Goal: Find specific page/section

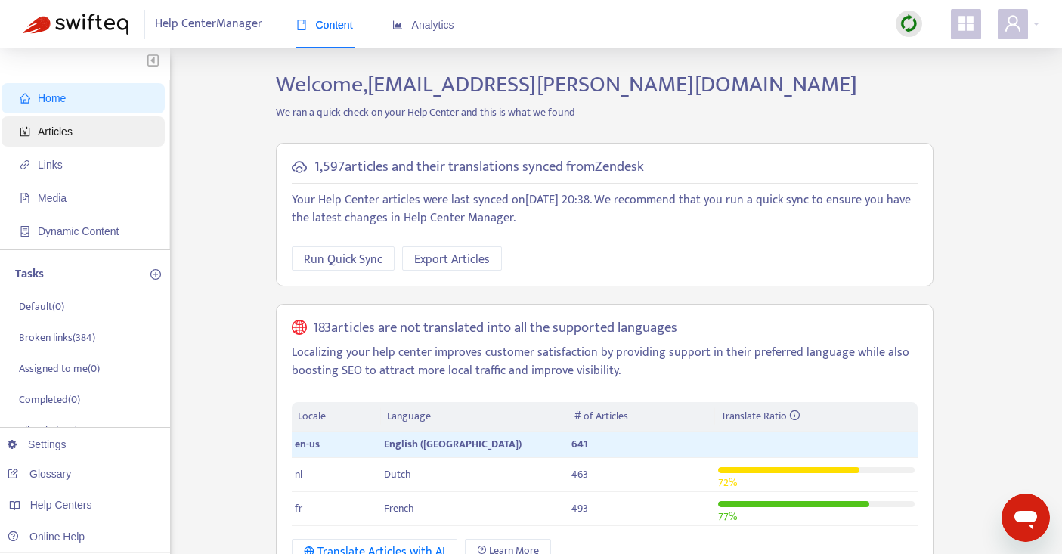
click at [77, 132] on span "Articles" at bounding box center [86, 131] width 133 height 30
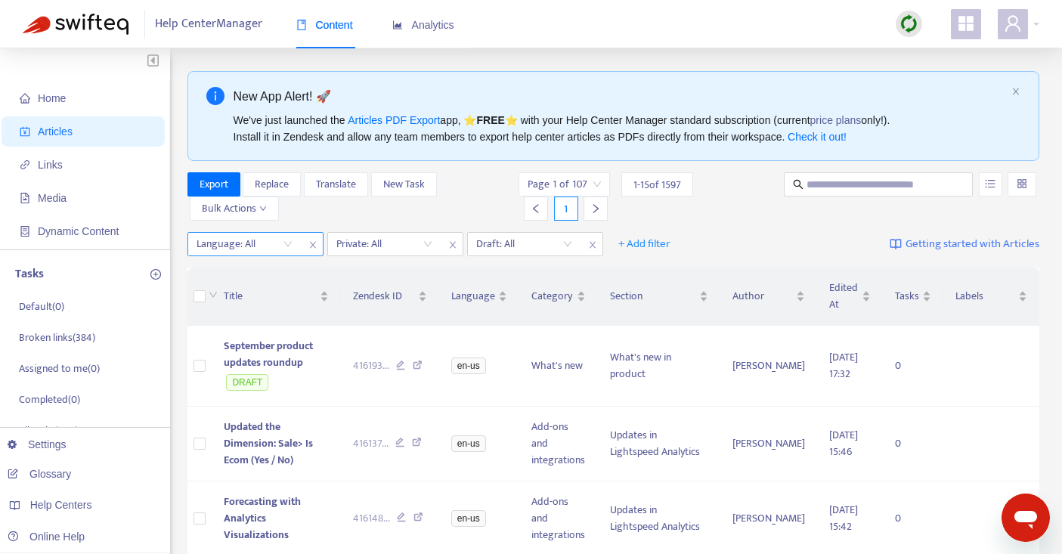
click at [290, 242] on div "Language: All" at bounding box center [244, 244] width 113 height 23
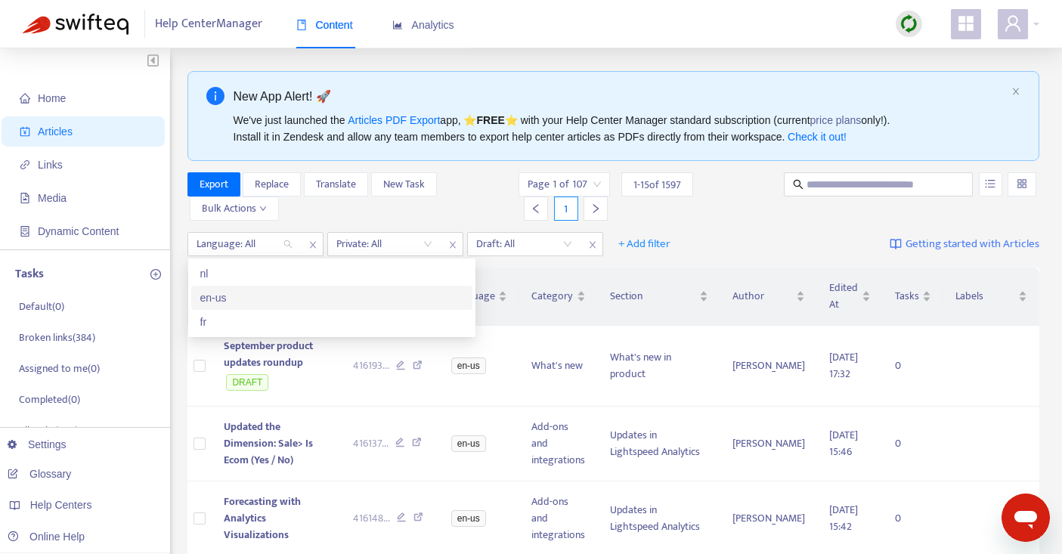
click at [226, 297] on div "en-us" at bounding box center [331, 298] width 263 height 17
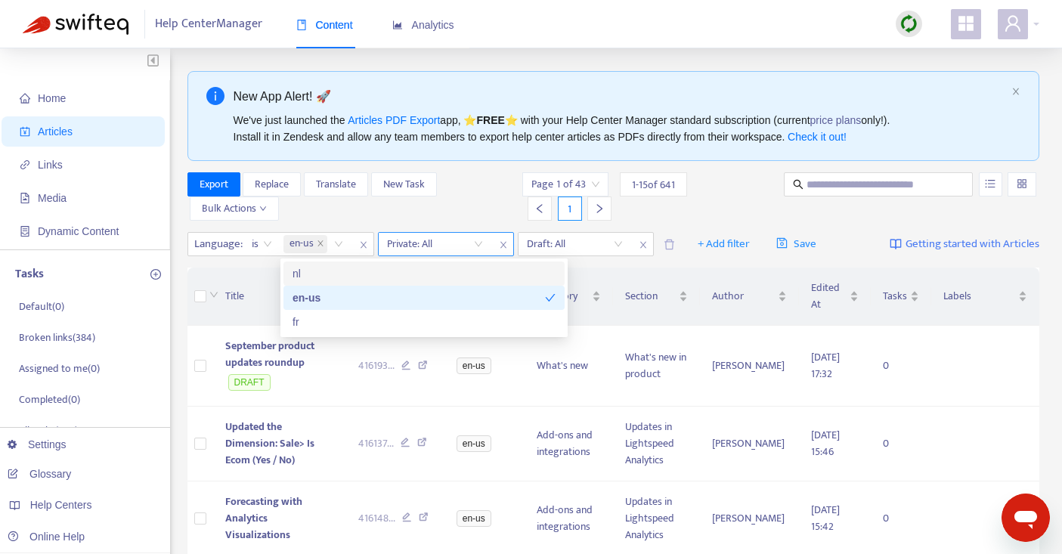
click at [472, 244] on input "search" at bounding box center [435, 244] width 96 height 23
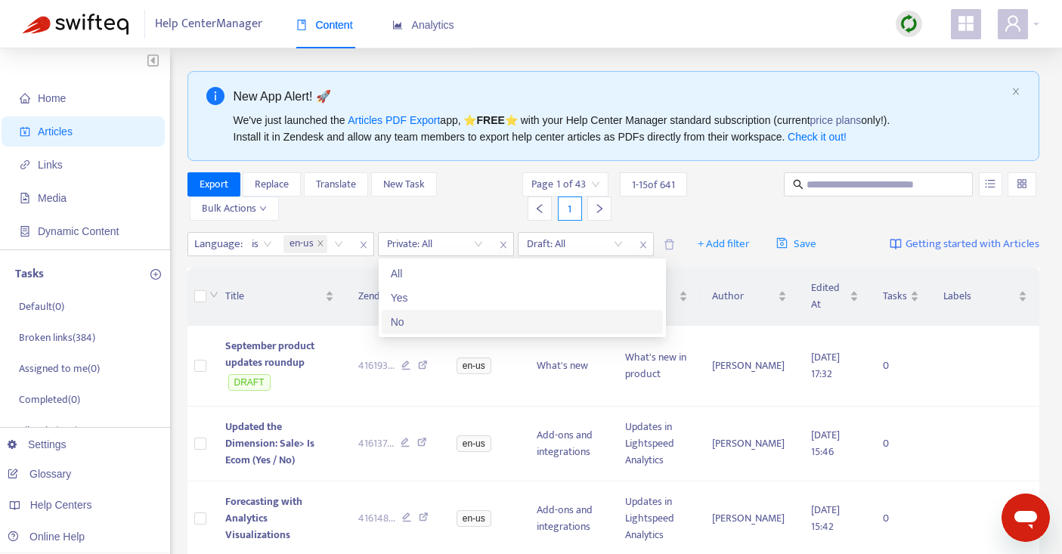
click at [418, 324] on div "No" at bounding box center [522, 322] width 263 height 17
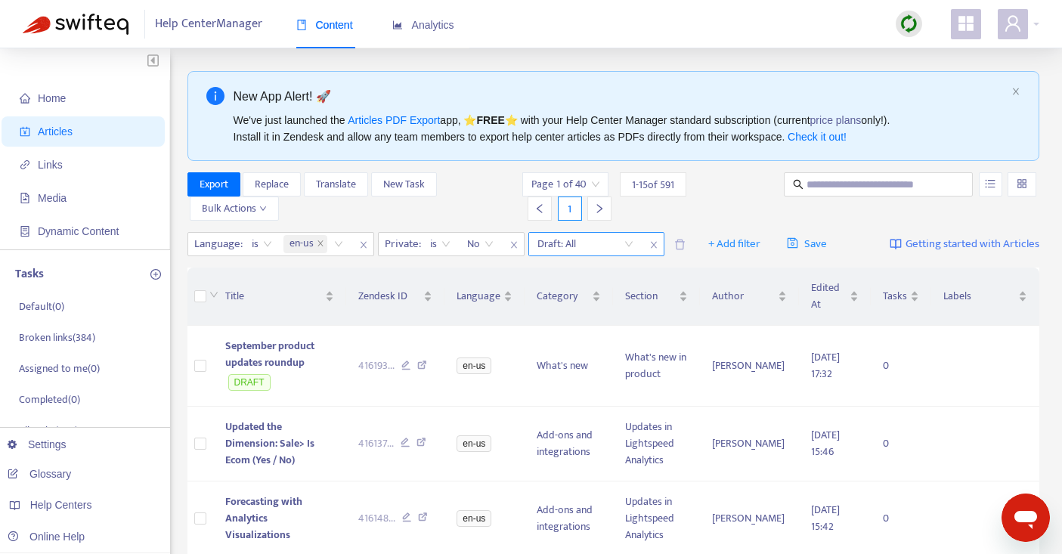
click at [593, 240] on input "search" at bounding box center [585, 244] width 96 height 23
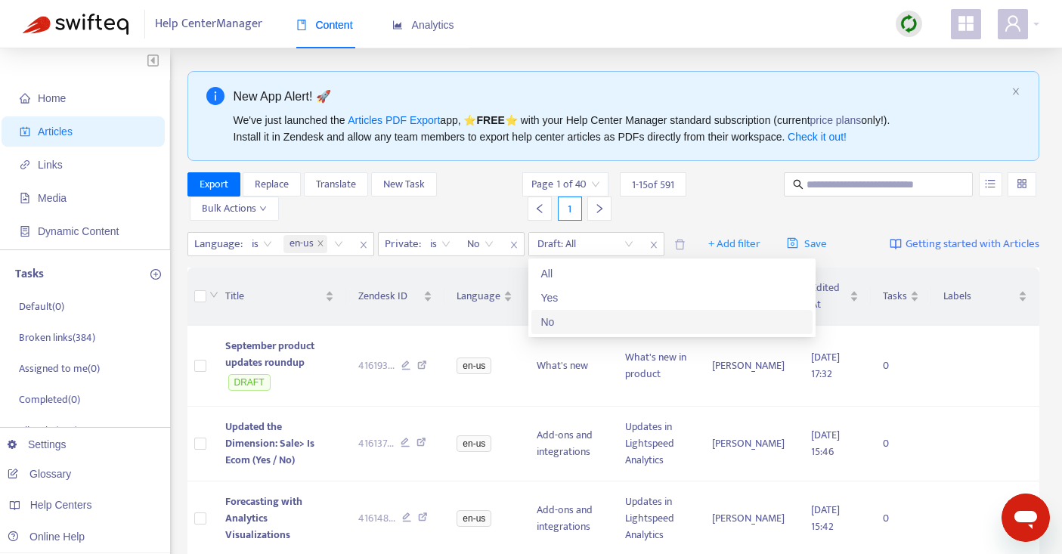
click at [574, 318] on div "No" at bounding box center [671, 322] width 263 height 17
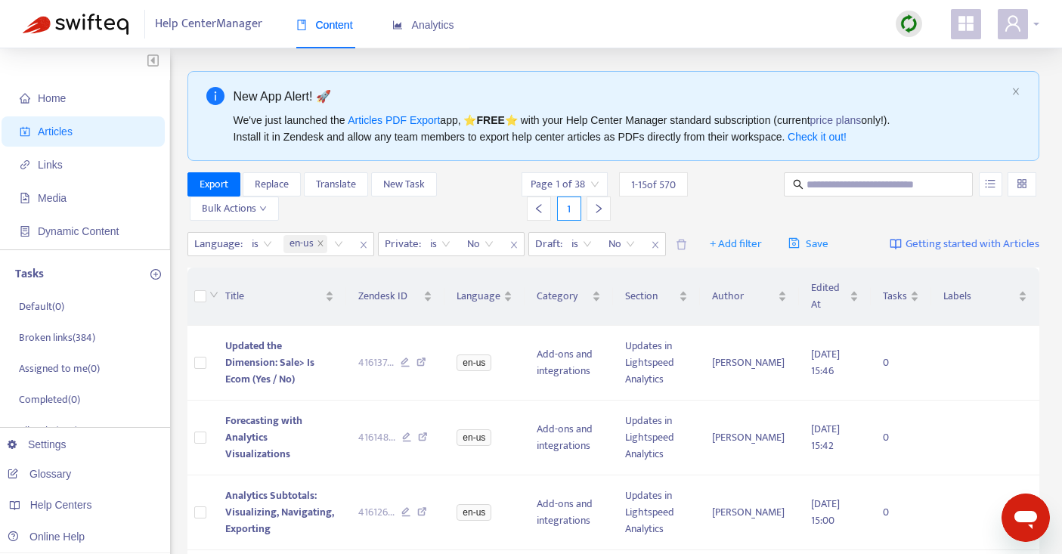
click at [1008, 28] on icon "user" at bounding box center [1013, 23] width 18 height 18
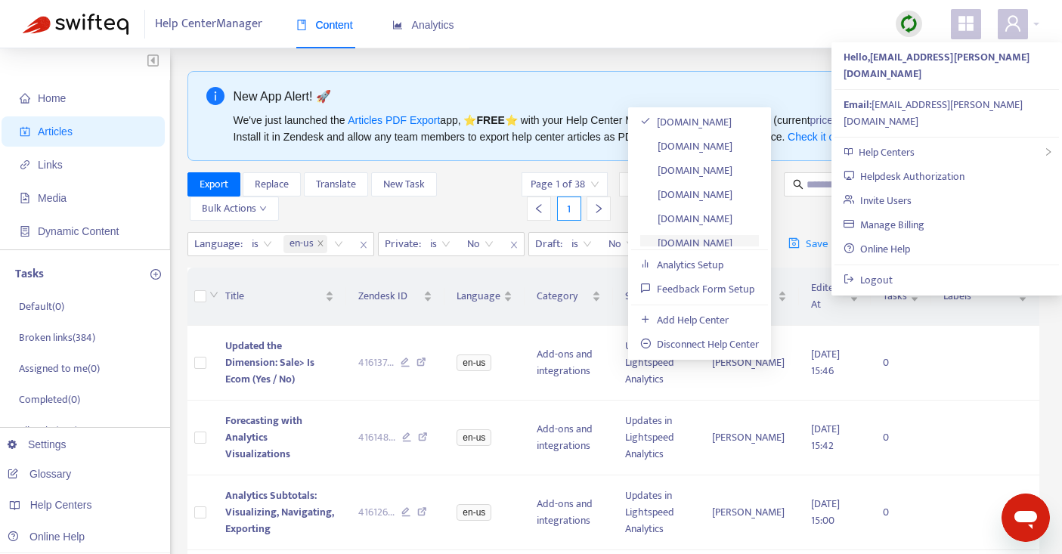
click at [732, 238] on link "[DOMAIN_NAME]" at bounding box center [686, 242] width 92 height 17
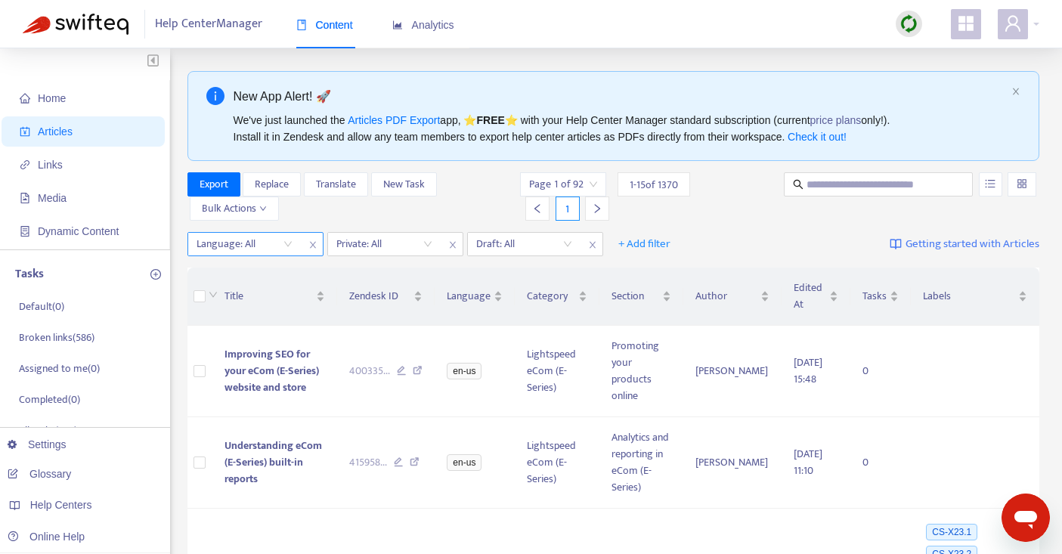
click at [277, 244] on div at bounding box center [236, 244] width 91 height 18
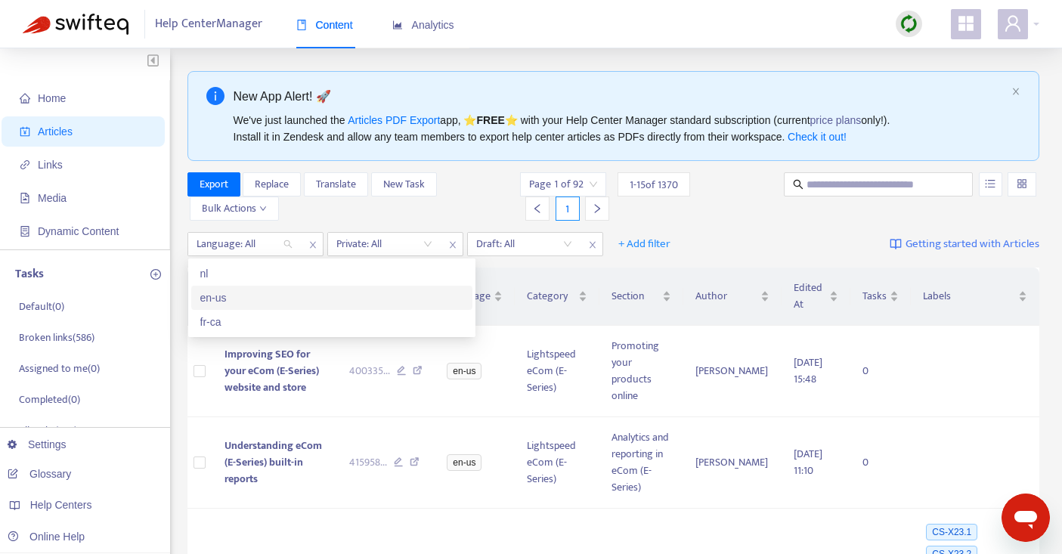
click at [229, 304] on div "en-us" at bounding box center [331, 298] width 263 height 17
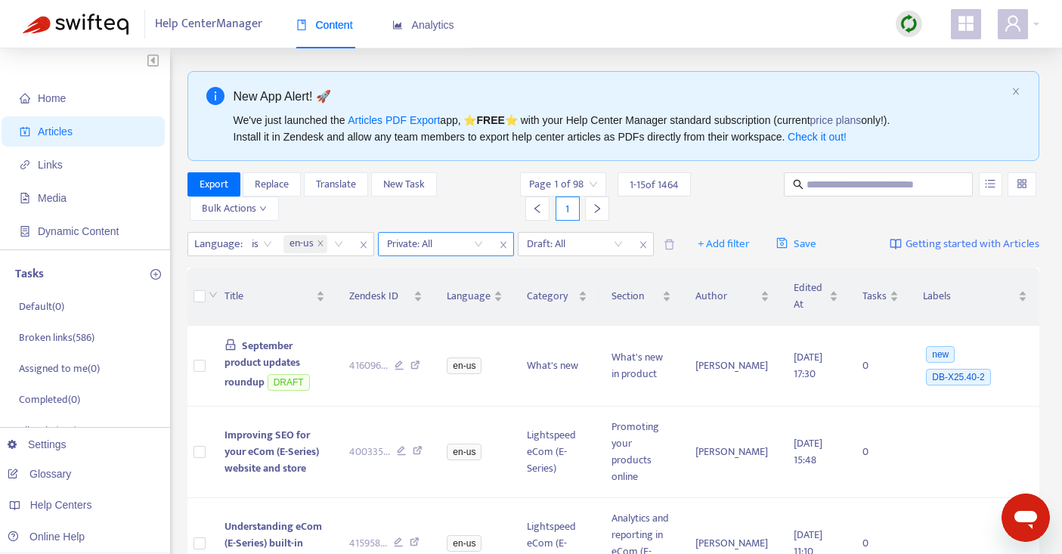
click at [422, 240] on input "search" at bounding box center [435, 244] width 96 height 23
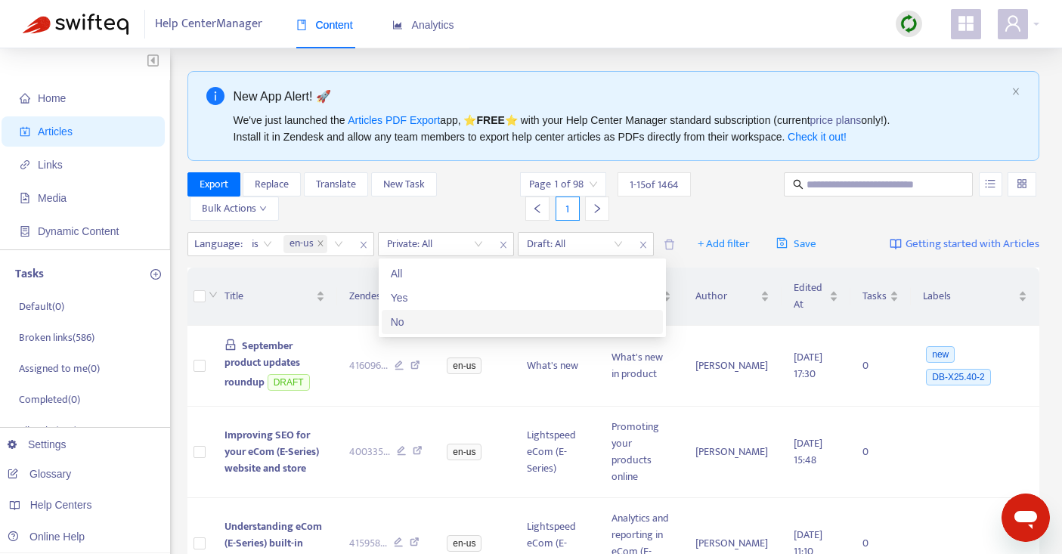
click at [440, 317] on div "No" at bounding box center [522, 322] width 263 height 17
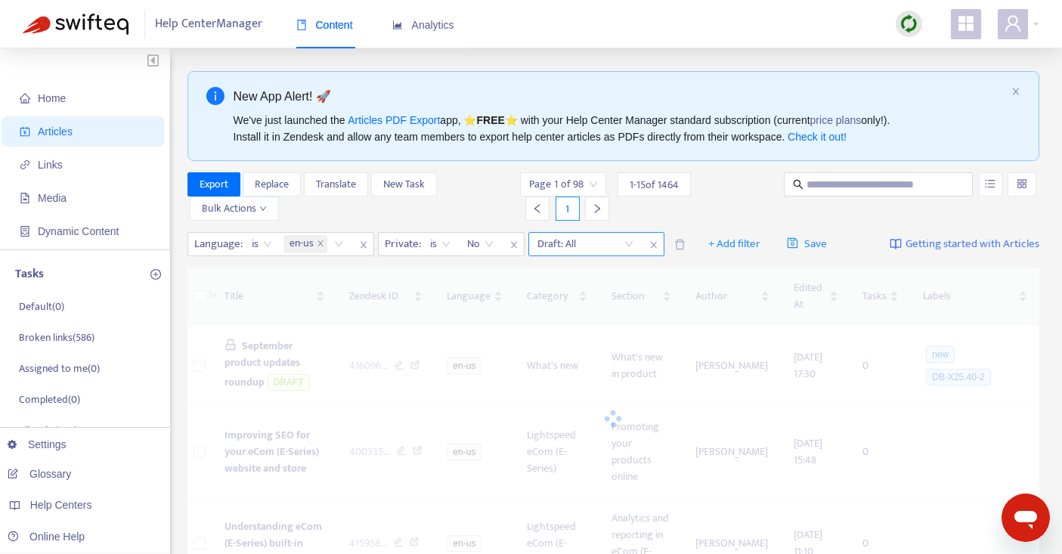
click at [584, 246] on input "search" at bounding box center [585, 244] width 96 height 23
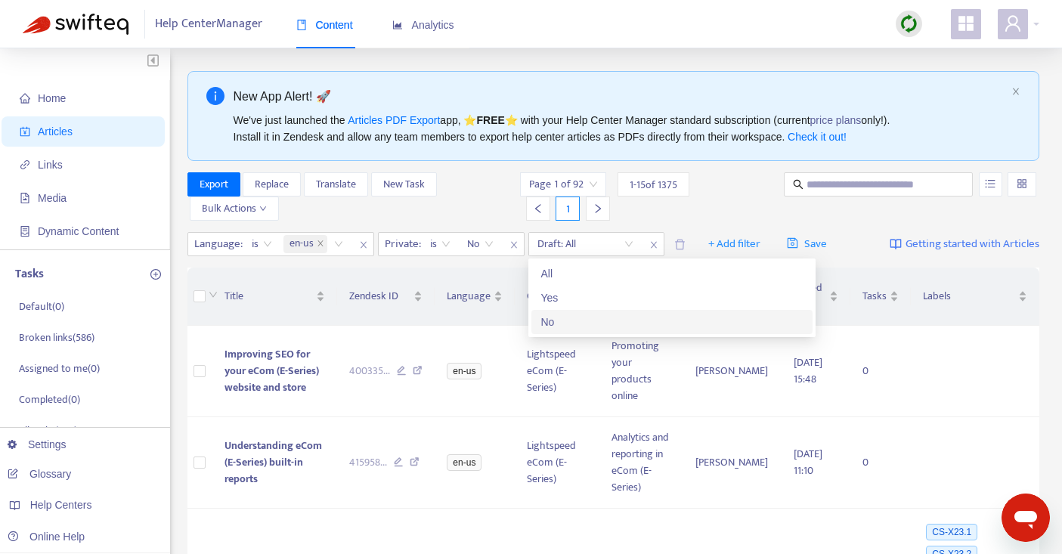
click at [567, 317] on div "No" at bounding box center [671, 322] width 263 height 17
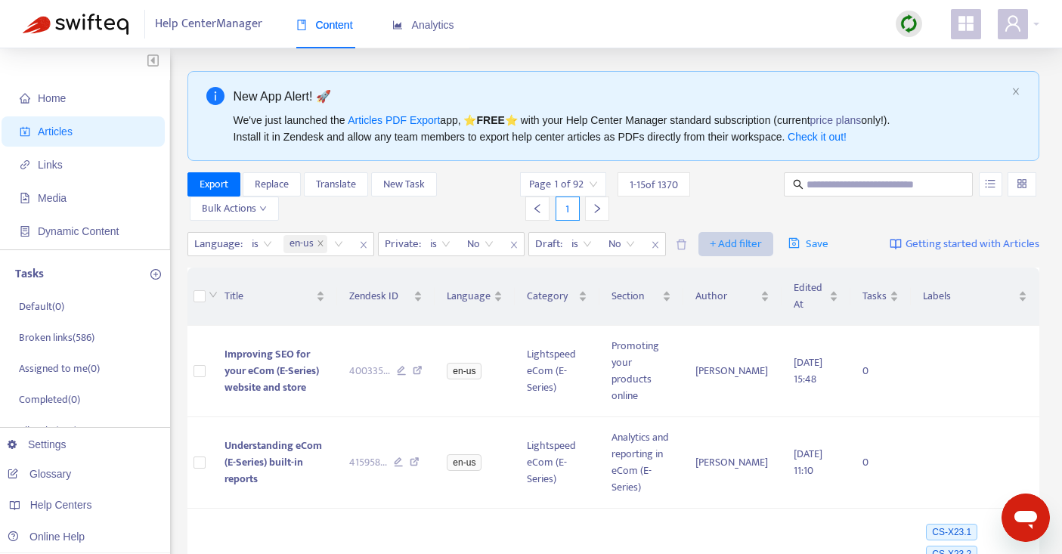
click at [723, 244] on span "+ Add filter" at bounding box center [736, 244] width 52 height 18
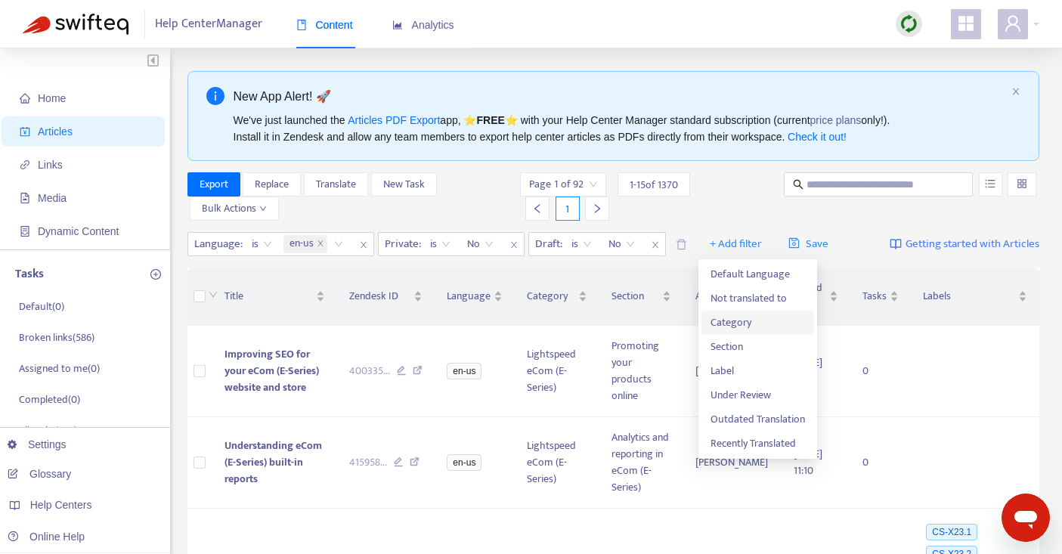
click at [751, 321] on span "Category" at bounding box center [758, 322] width 94 height 17
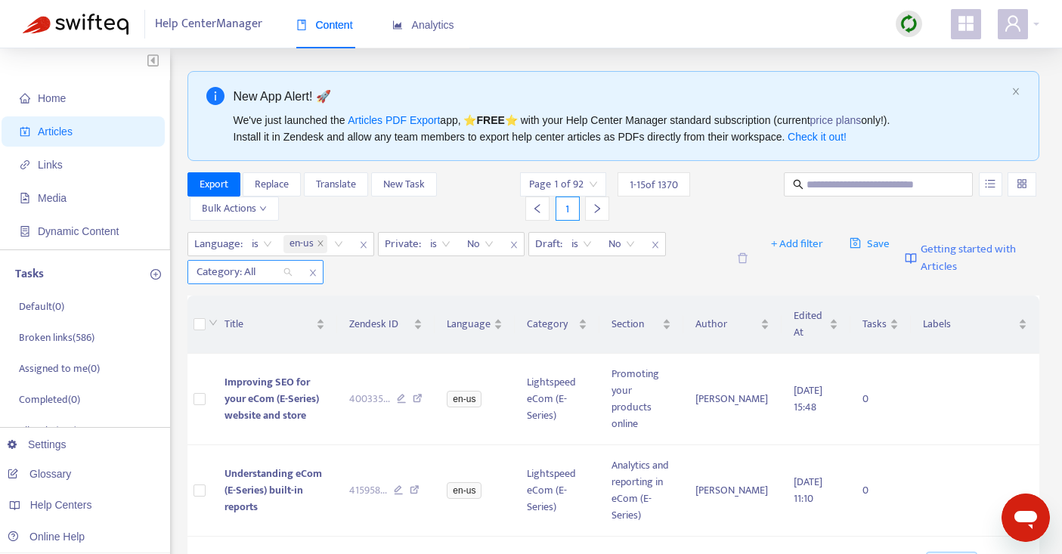
click at [286, 275] on div "Category: All" at bounding box center [244, 272] width 113 height 23
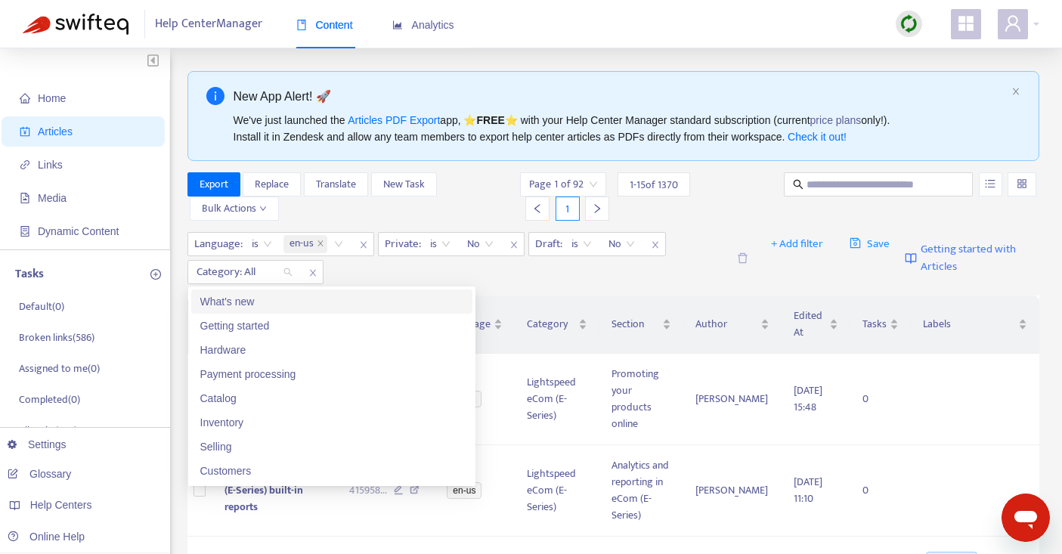
click at [671, 275] on div "Language : is en-us Private : is No Draft : is No Category: All" at bounding box center [457, 258] width 540 height 52
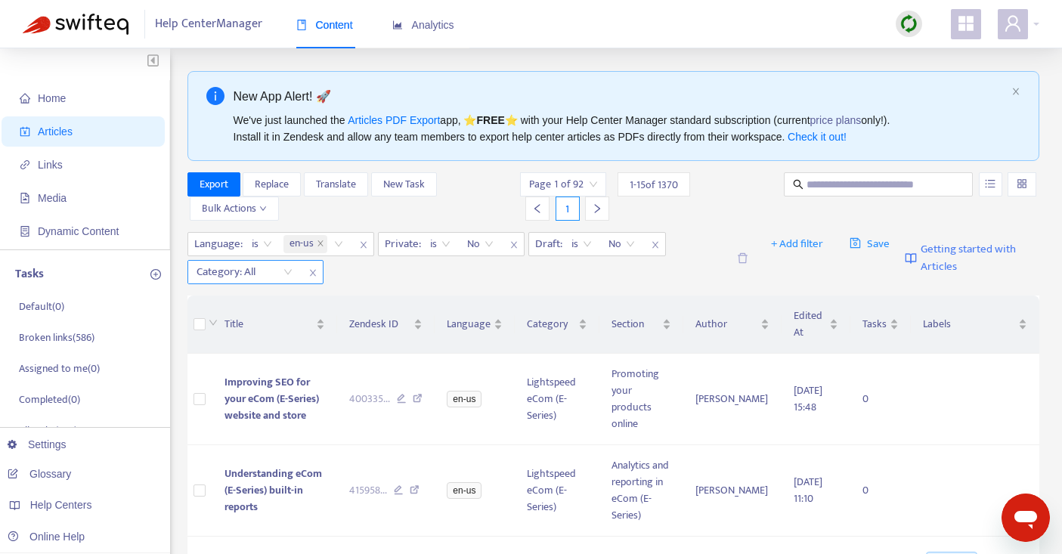
click at [291, 267] on div "Category: All" at bounding box center [244, 272] width 113 height 23
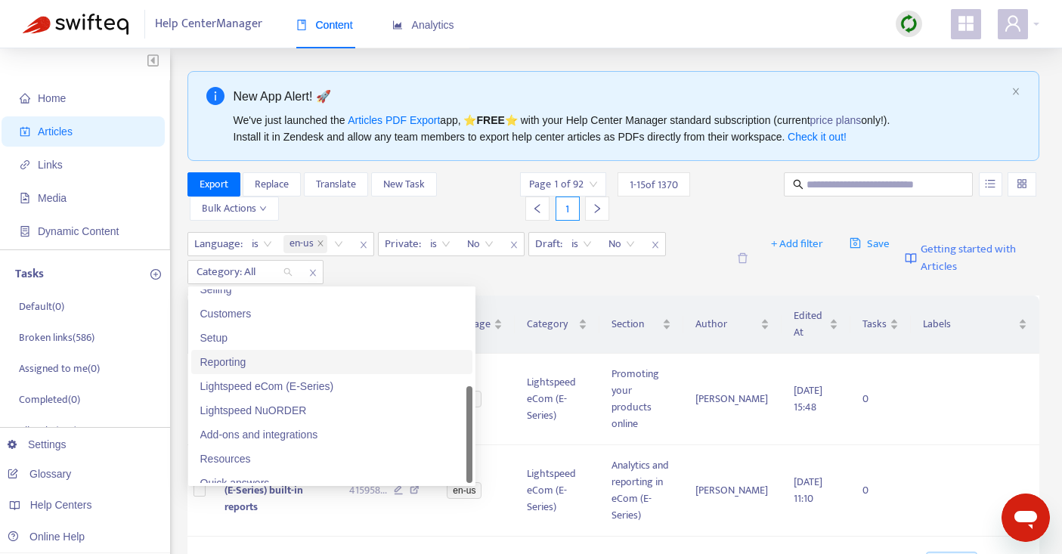
scroll to position [169, 0]
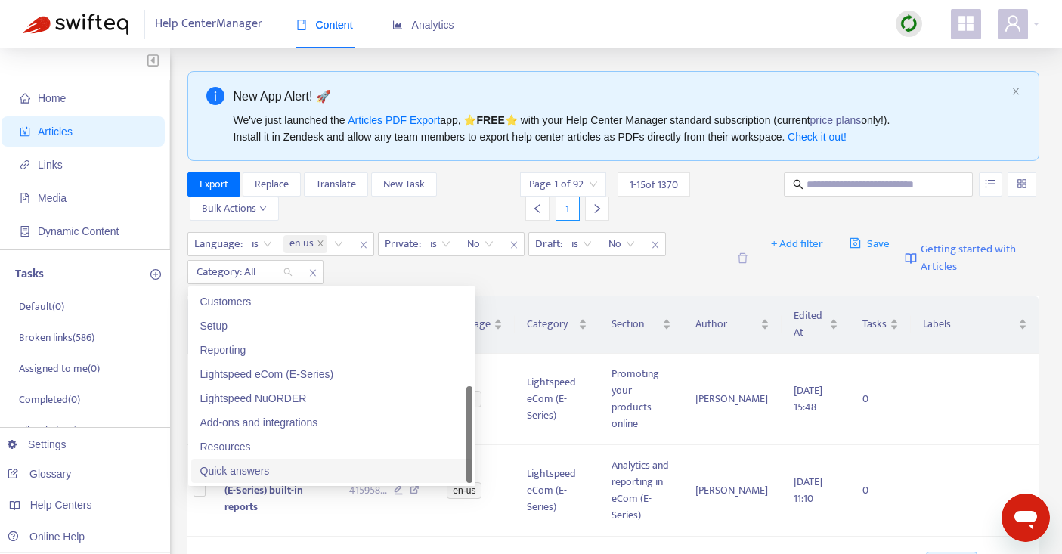
click at [275, 472] on div "Quick answers" at bounding box center [331, 471] width 263 height 17
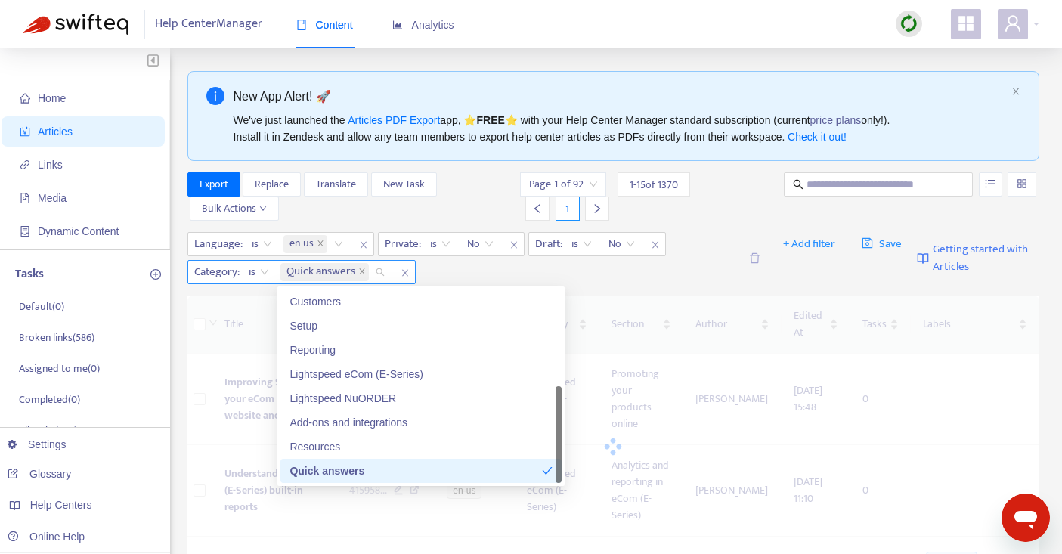
click at [267, 267] on span "is" at bounding box center [259, 272] width 20 height 23
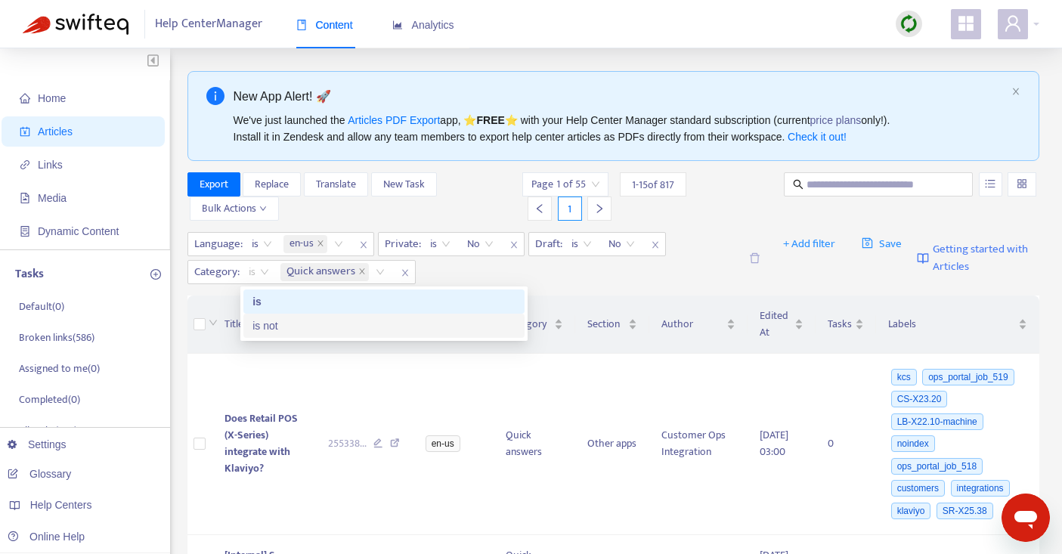
click at [277, 328] on div "is not" at bounding box center [383, 325] width 263 height 17
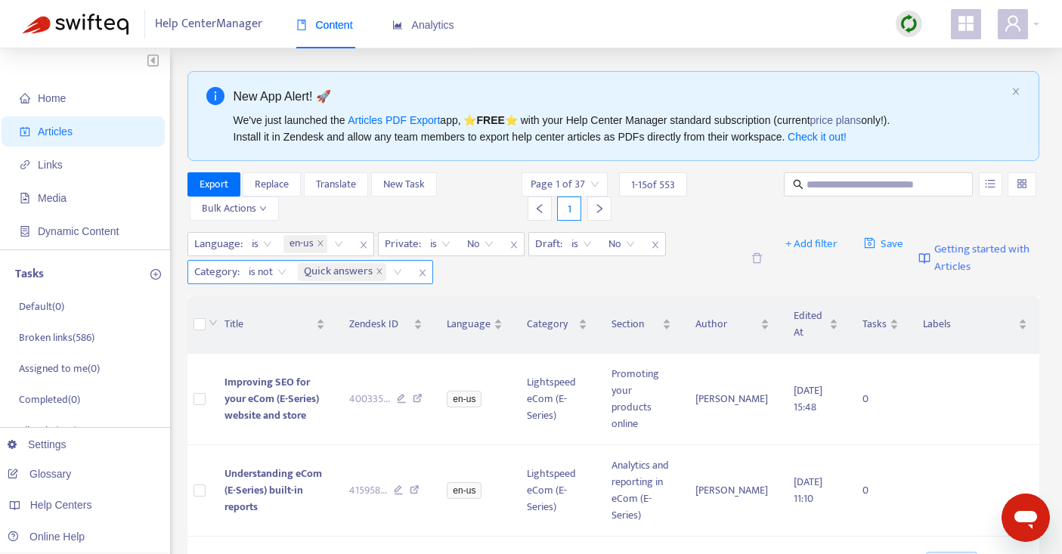
click at [423, 274] on icon "close" at bounding box center [422, 273] width 6 height 7
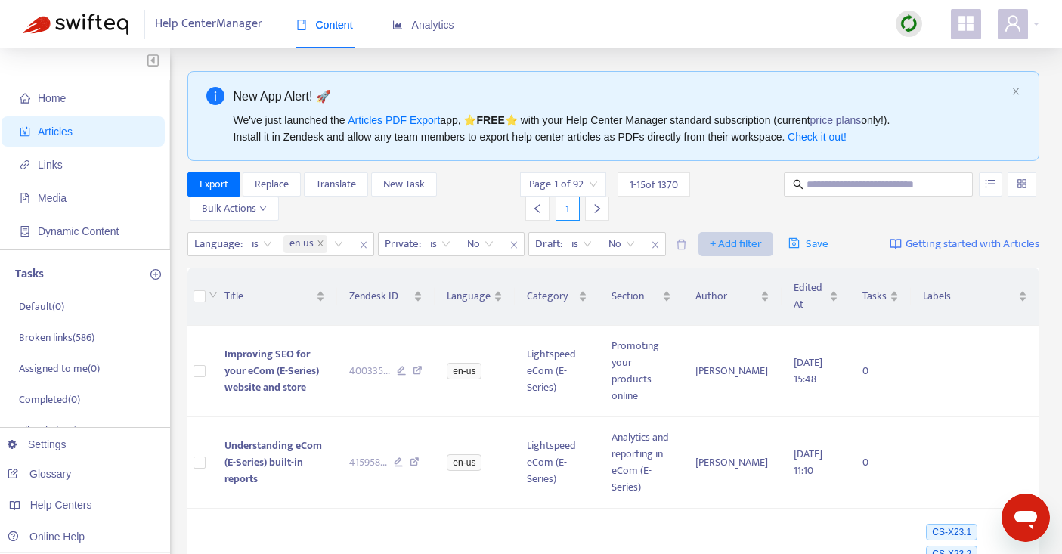
click at [723, 240] on span "+ Add filter" at bounding box center [736, 244] width 52 height 18
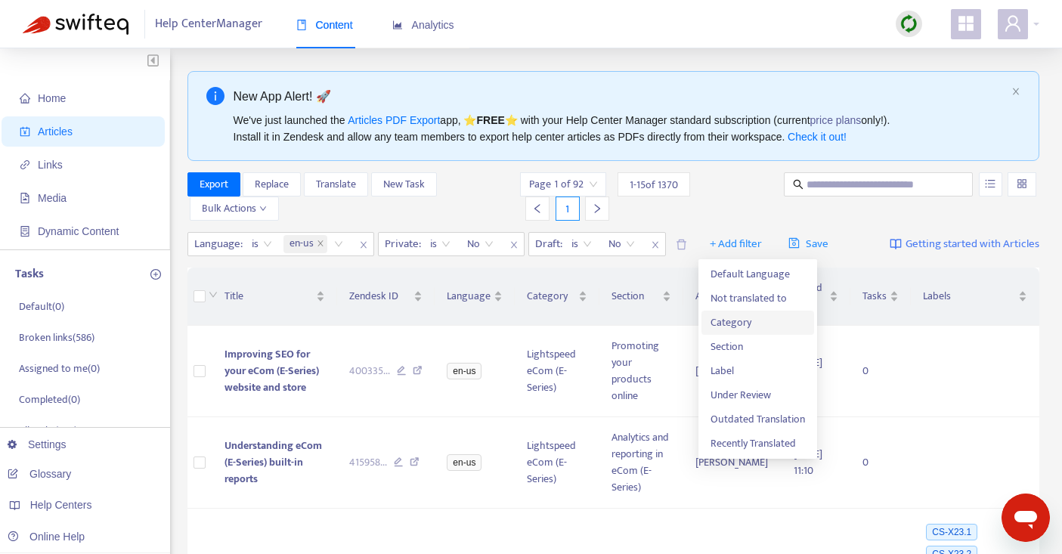
click at [754, 323] on span "Category" at bounding box center [758, 322] width 94 height 17
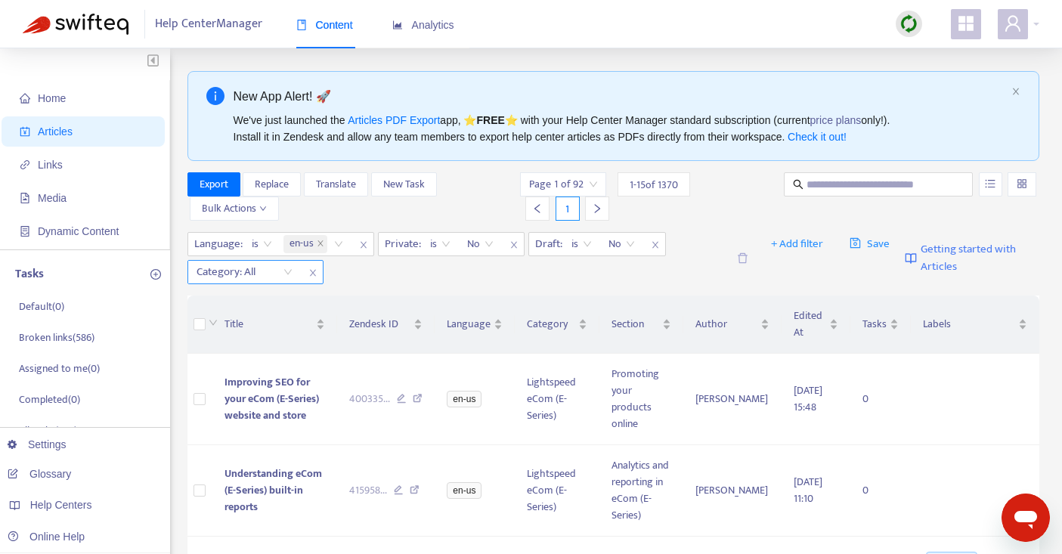
click at [290, 268] on div "Category: All" at bounding box center [244, 272] width 113 height 23
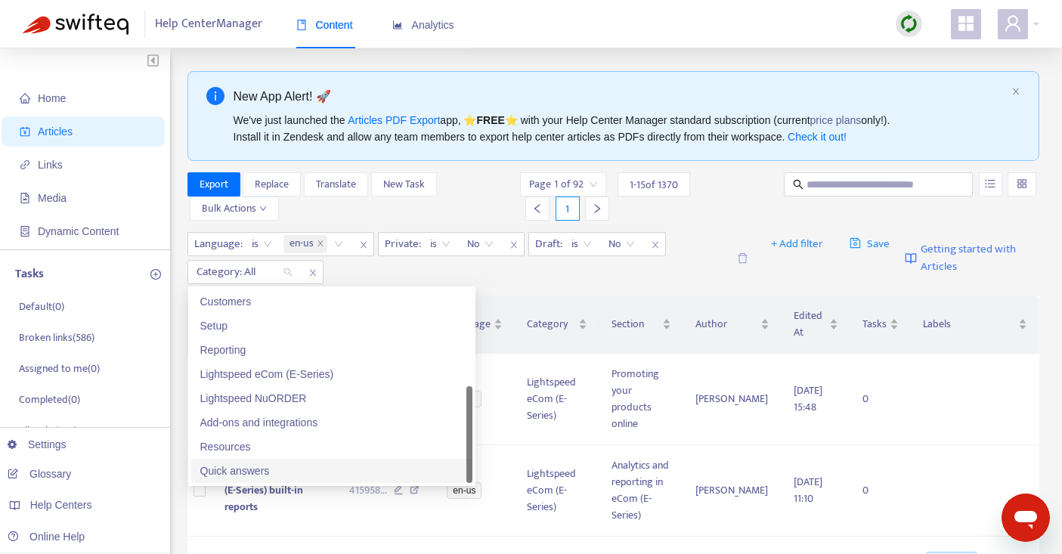
click at [256, 467] on div "Quick answers" at bounding box center [331, 471] width 263 height 17
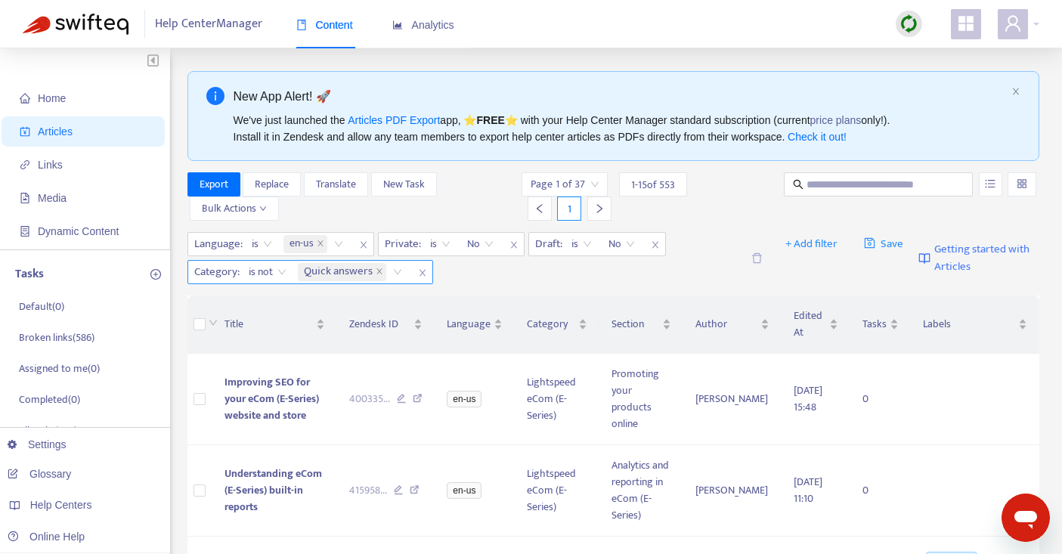
click at [265, 265] on span "is not" at bounding box center [268, 272] width 38 height 23
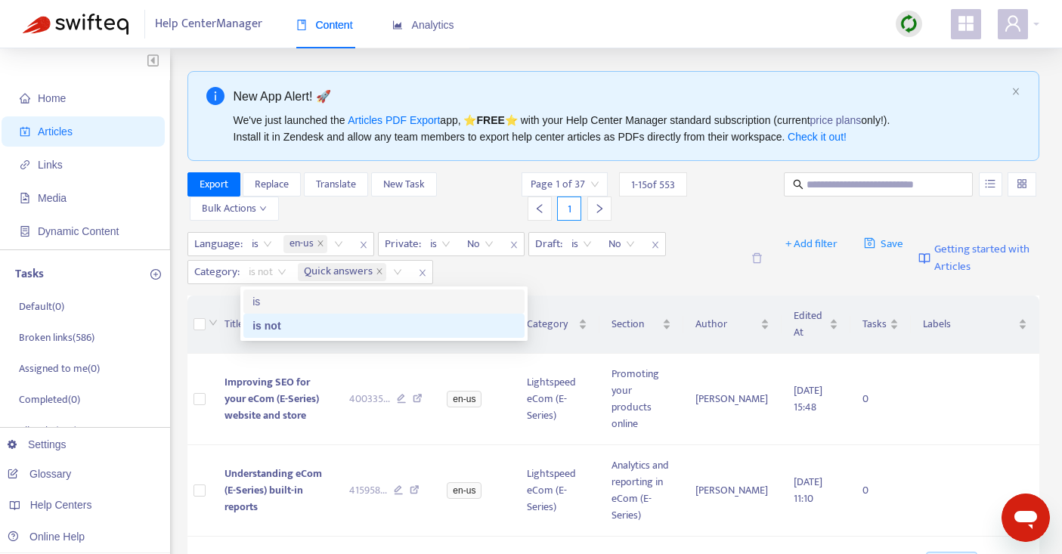
click at [262, 306] on div "is" at bounding box center [383, 301] width 263 height 17
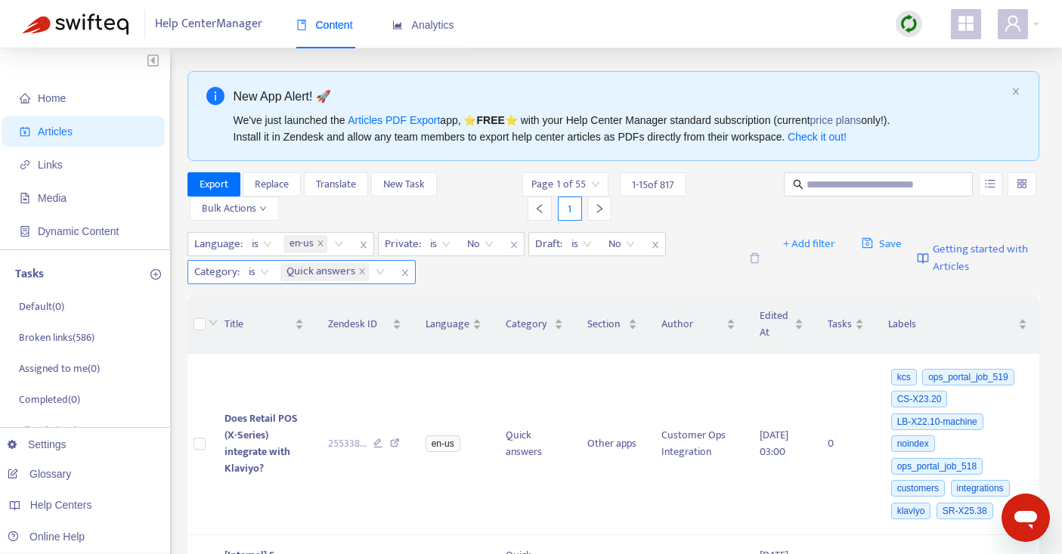
click at [402, 272] on icon "close" at bounding box center [405, 272] width 9 height 9
